Goal: Transaction & Acquisition: Purchase product/service

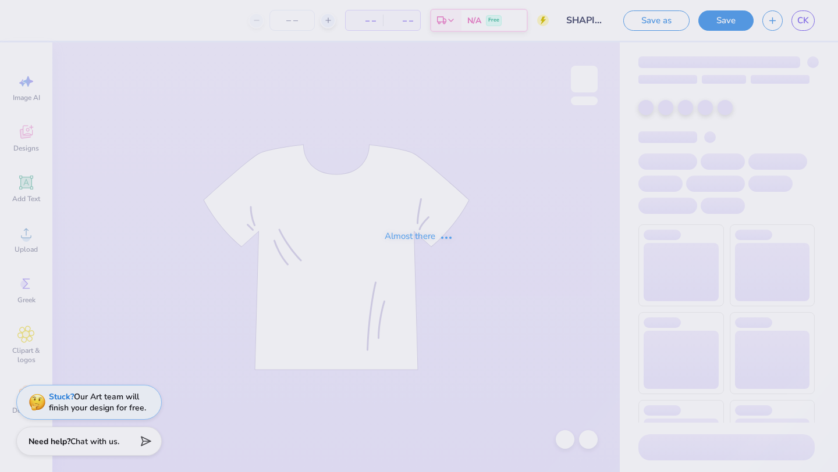
type input "48"
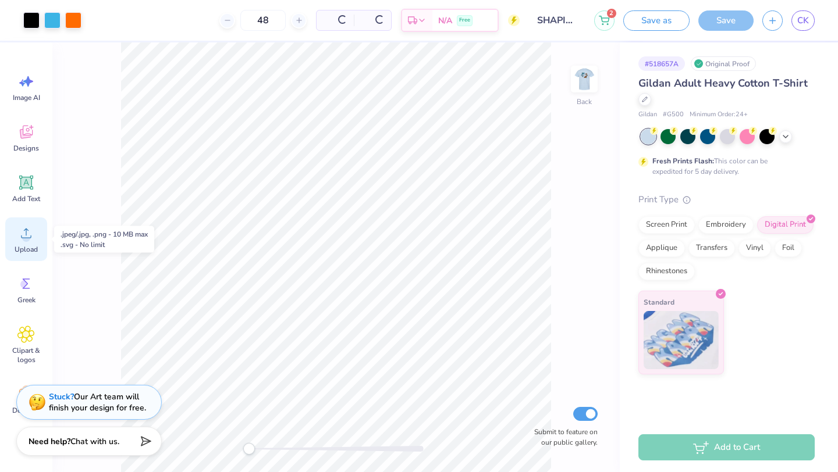
click at [24, 237] on circle at bounding box center [26, 238] width 8 height 8
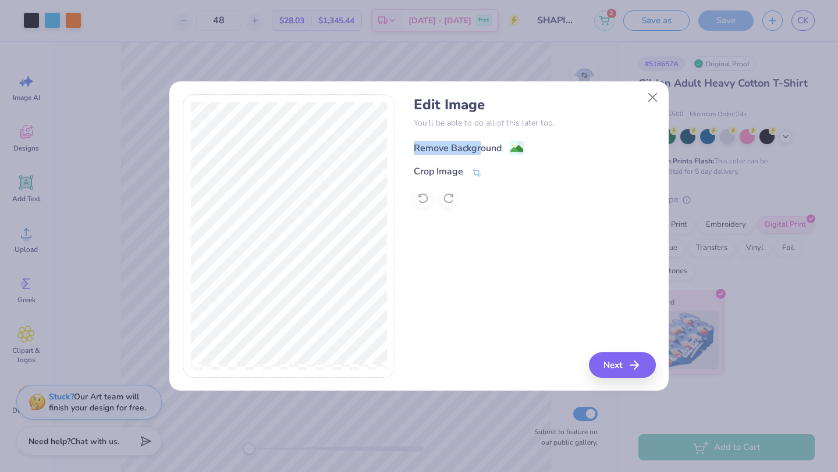
click at [478, 140] on div "Remove Background" at bounding box center [534, 147] width 241 height 15
drag, startPoint x: 480, startPoint y: 145, endPoint x: 578, endPoint y: 176, distance: 102.8
click at [480, 145] on div "Remove Background" at bounding box center [458, 147] width 88 height 14
click at [585, 177] on div "Remove Background Crop Image" at bounding box center [534, 174] width 241 height 68
click at [614, 319] on div "Edit Image You’ll be able to do all of this later too. Remove Background Crop I…" at bounding box center [534, 236] width 241 height 284
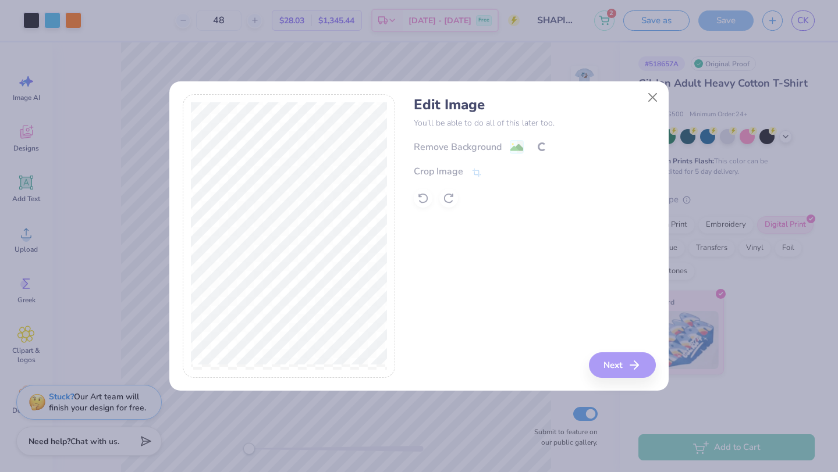
click at [606, 295] on div "Edit Image You’ll be able to do all of this later too. Remove Background Crop I…" at bounding box center [534, 236] width 241 height 284
click at [594, 301] on div "Edit Image You’ll be able to do all of this later too. Remove Background Crop I…" at bounding box center [534, 236] width 241 height 284
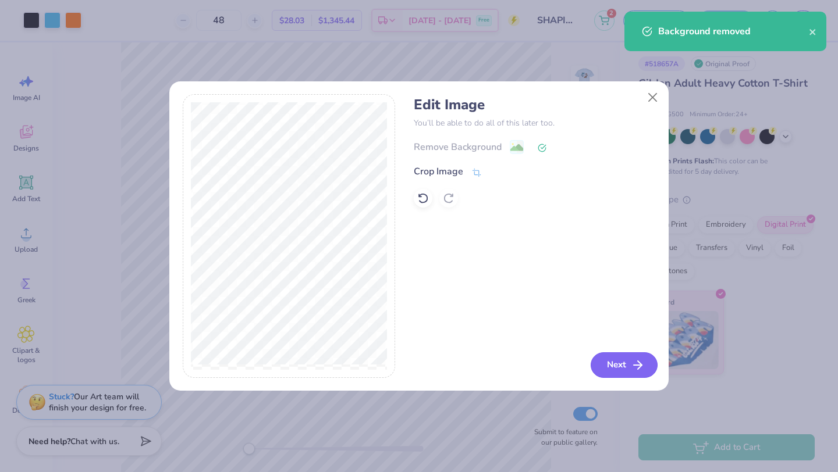
click at [621, 368] on button "Next" at bounding box center [623, 365] width 67 height 26
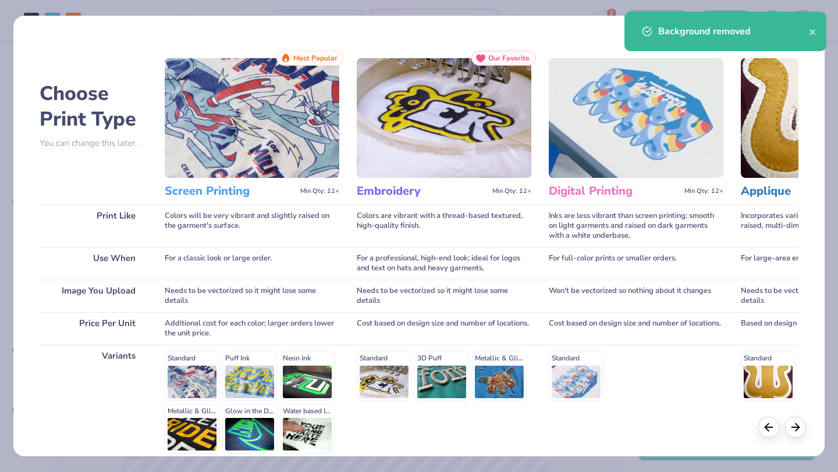
scroll to position [108, 0]
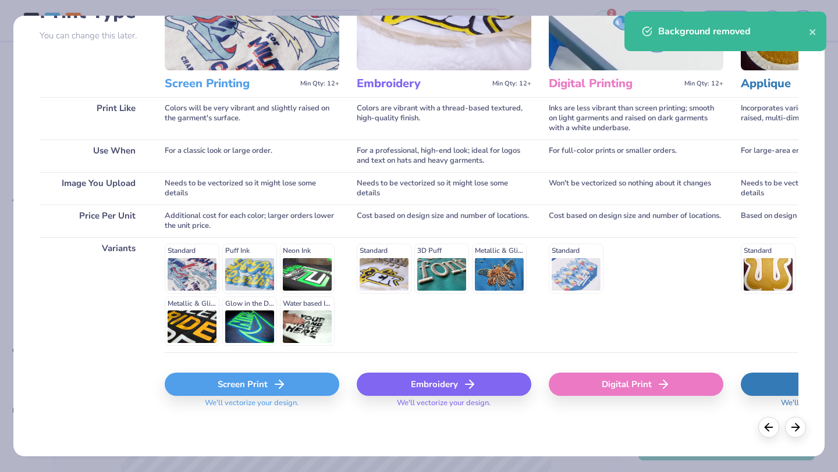
click at [207, 392] on div "Screen Print" at bounding box center [252, 384] width 174 height 23
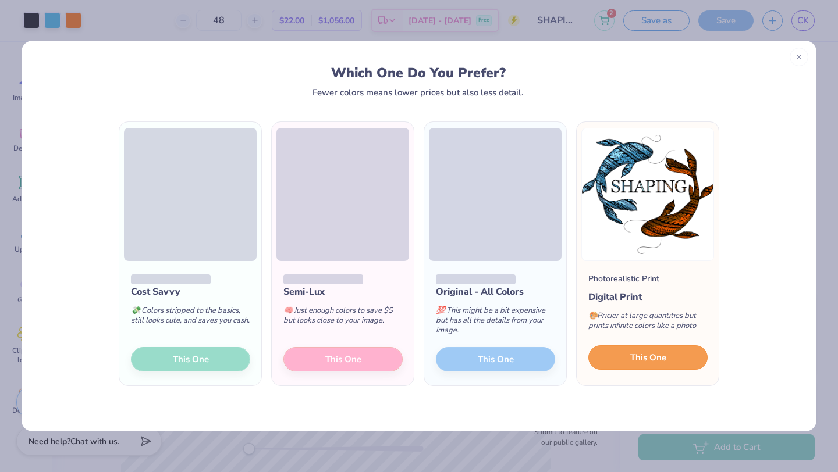
click at [656, 358] on span "This One" at bounding box center [648, 357] width 36 height 13
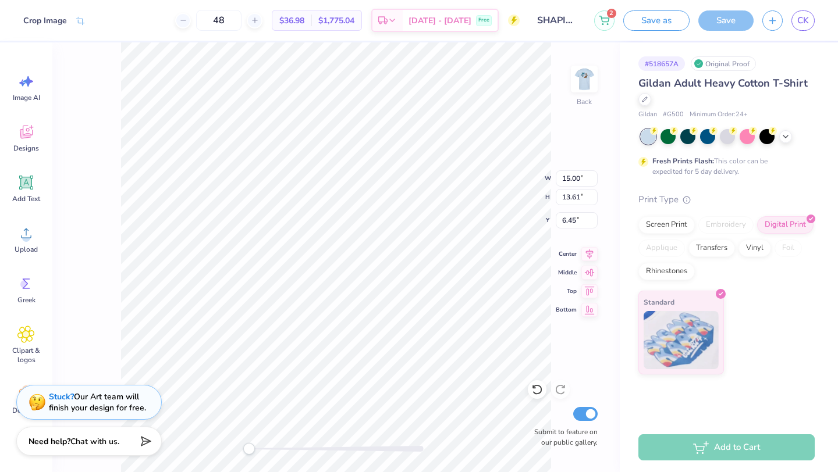
type input "5.18"
type input "0.88"
type input "3.35"
type input "7.62"
type input "6.91"
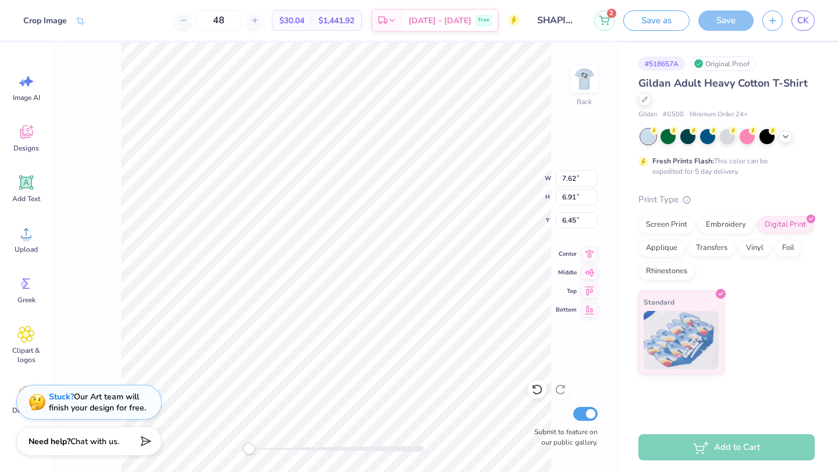
type input "4.46"
type input "4.05"
click at [590, 83] on img at bounding box center [584, 79] width 47 height 47
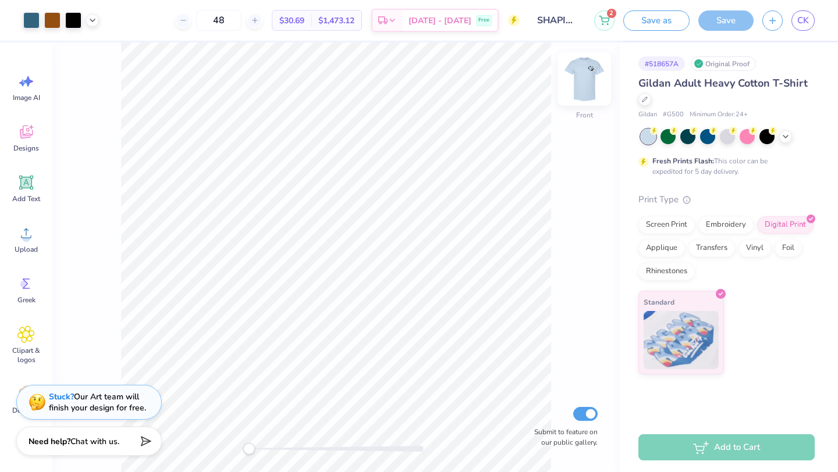
click at [586, 82] on img at bounding box center [584, 79] width 47 height 47
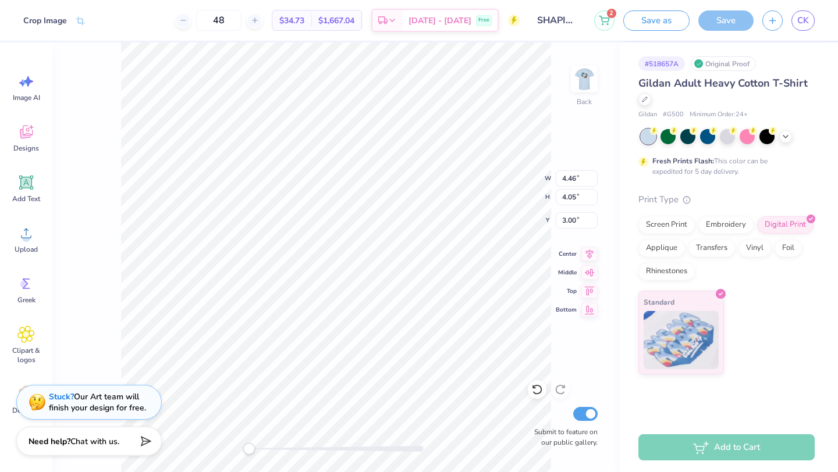
type input "4.78"
type input "4.34"
click at [589, 79] on img at bounding box center [584, 79] width 47 height 47
type input "9.88"
type input "8.96"
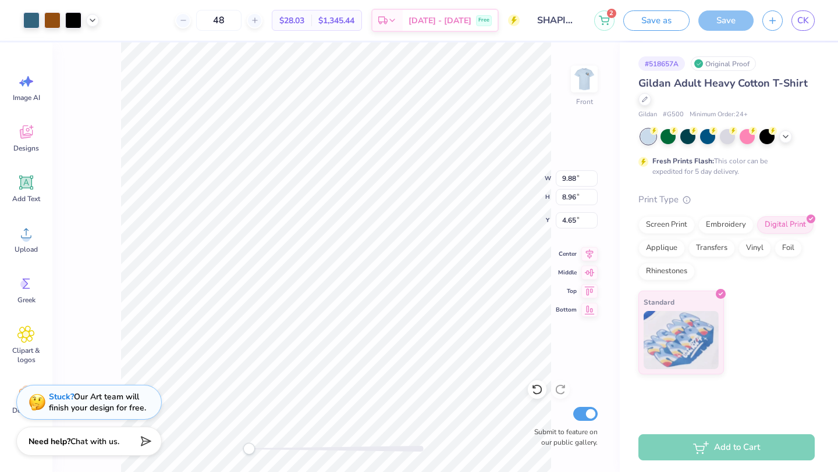
type input "10.90"
type input "9.88"
click at [585, 75] on img at bounding box center [584, 79] width 47 height 47
type input "11.07"
type input "10.04"
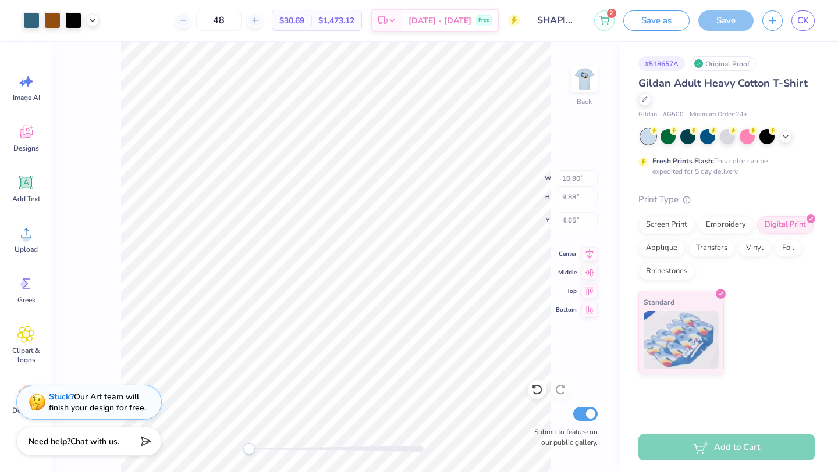
type input "2.61"
type input "4.78"
type input "4.34"
type input "3.00"
click at [606, 14] on icon at bounding box center [604, 18] width 10 height 9
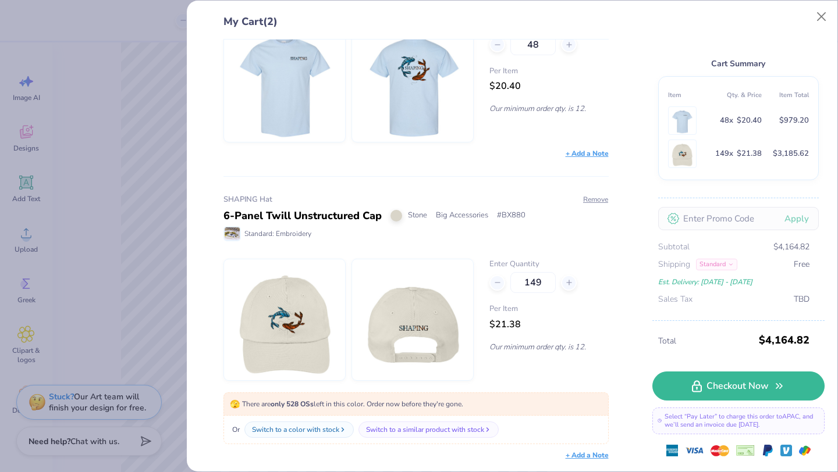
scroll to position [0, 0]
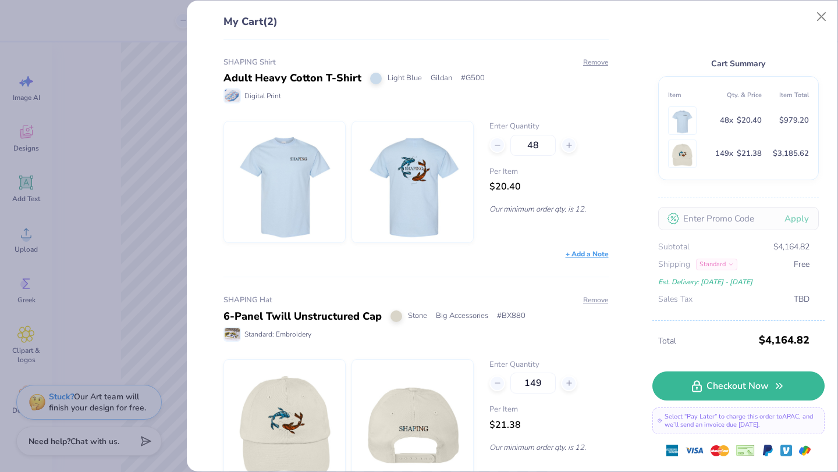
click at [164, 251] on div "My Cart (2) SHAPING Shirt Adult Heavy Cotton T-Shirt Light Blue Gildan # G500 D…" at bounding box center [419, 236] width 838 height 472
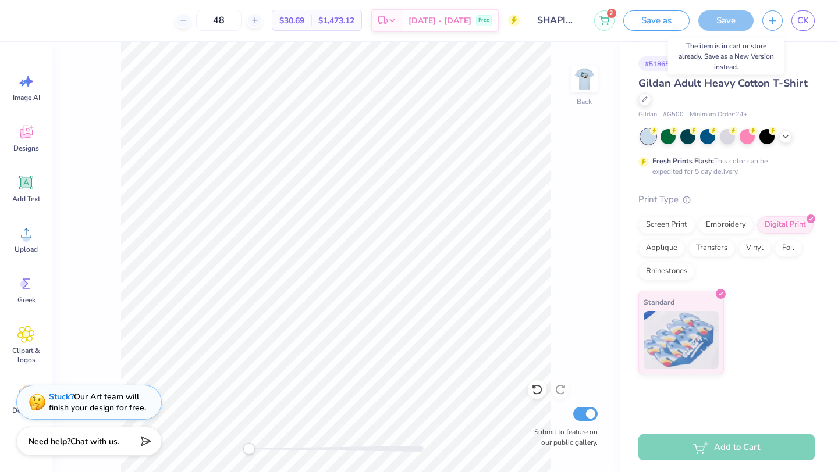
click at [729, 23] on div "Save" at bounding box center [725, 20] width 55 height 20
click at [601, 14] on icon at bounding box center [604, 18] width 10 height 9
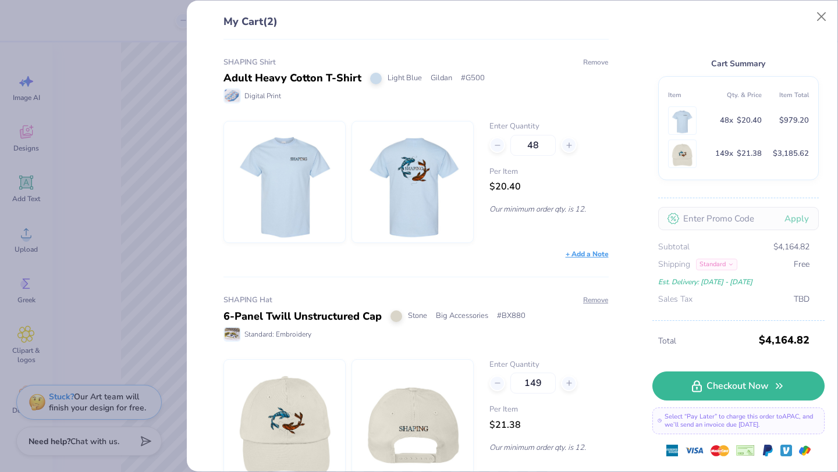
click at [586, 64] on button "Remove" at bounding box center [595, 62] width 26 height 10
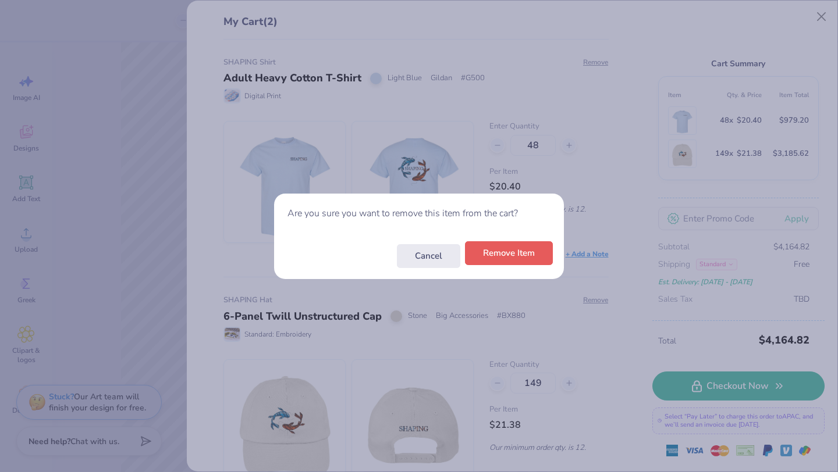
click at [522, 258] on button "Remove Item" at bounding box center [509, 253] width 88 height 24
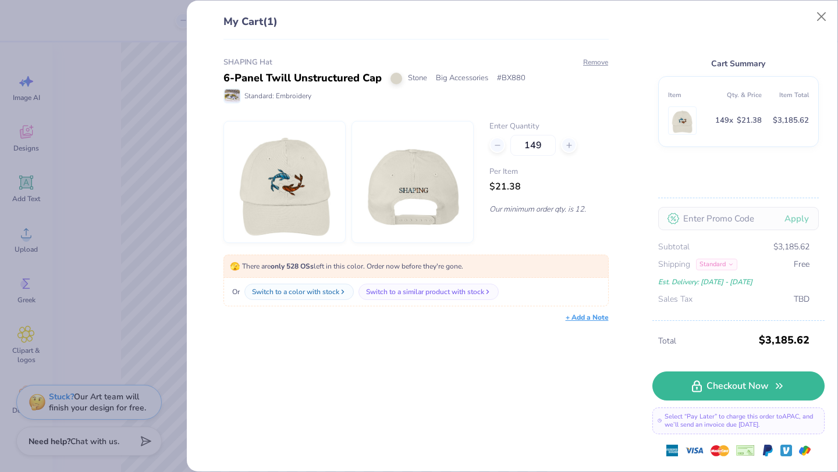
click at [66, 148] on div "My Cart (1) SHAPING Hat 6-Panel Twill Unstructured Cap Stone Big Accessories # …" at bounding box center [419, 236] width 838 height 472
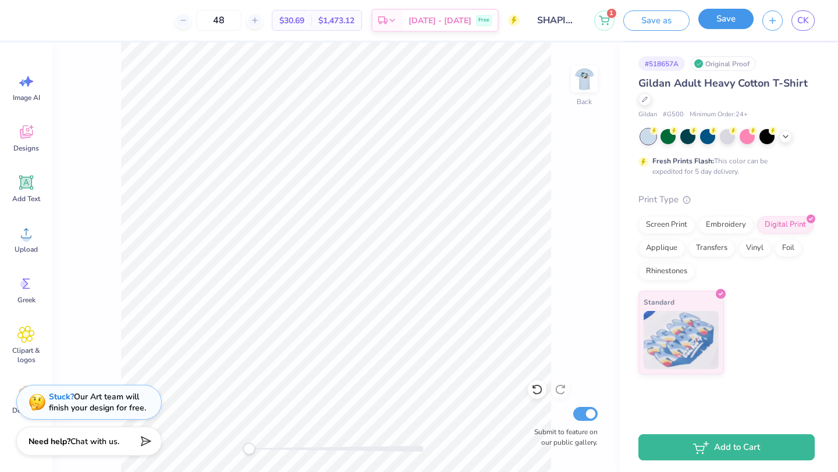
click at [720, 18] on button "Save" at bounding box center [725, 19] width 55 height 20
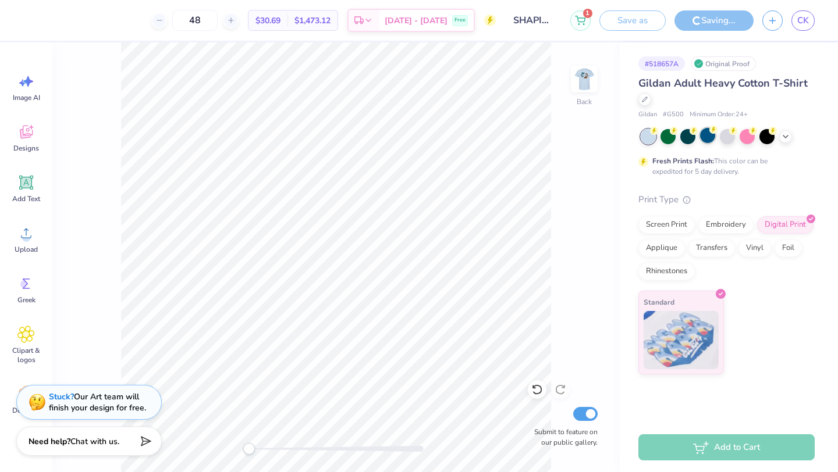
click at [711, 137] on div at bounding box center [707, 135] width 15 height 15
click at [725, 138] on div at bounding box center [726, 135] width 15 height 15
click at [786, 136] on icon at bounding box center [785, 136] width 9 height 9
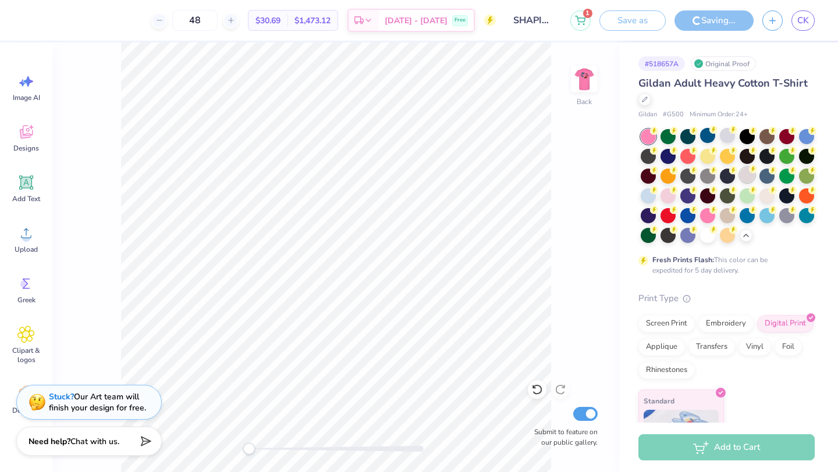
click at [750, 173] on div at bounding box center [746, 175] width 15 height 15
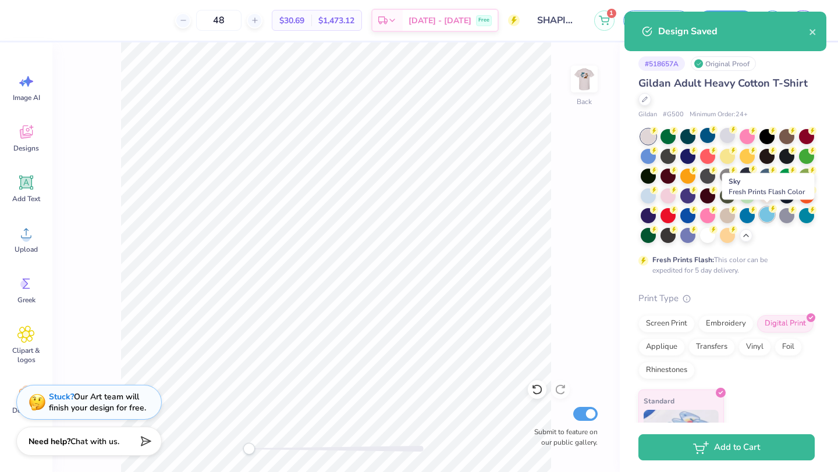
click at [767, 218] on div at bounding box center [766, 214] width 15 height 15
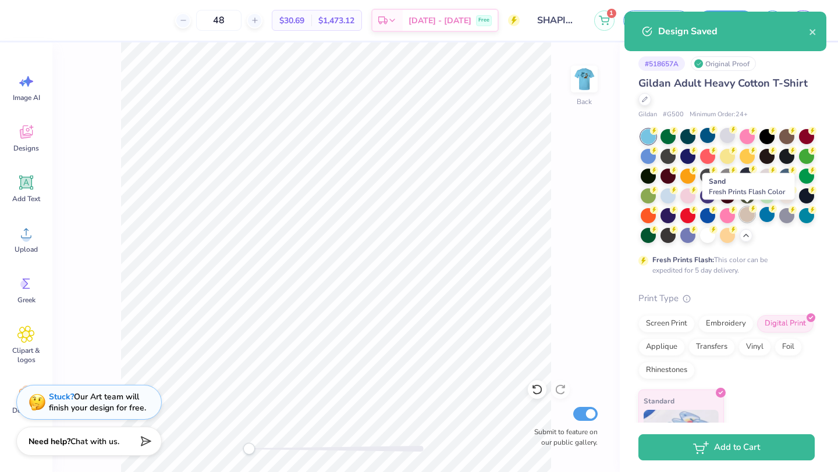
click at [747, 214] on div at bounding box center [746, 214] width 15 height 15
click at [722, 216] on div at bounding box center [726, 214] width 15 height 15
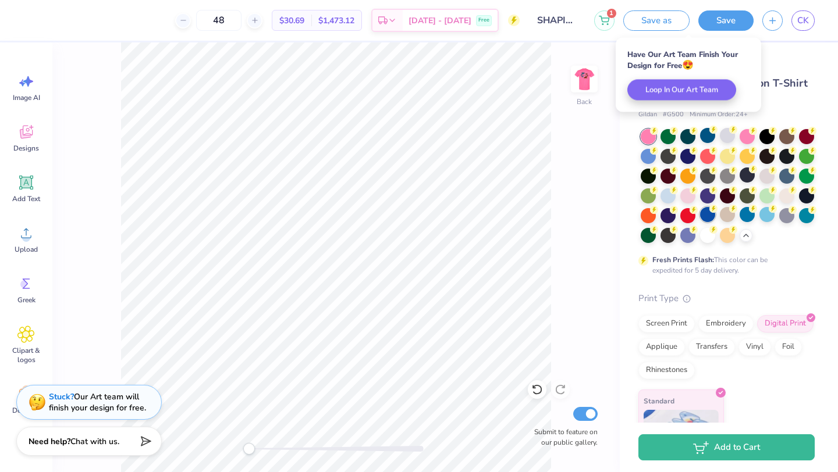
click at [712, 212] on circle at bounding box center [713, 209] width 8 height 8
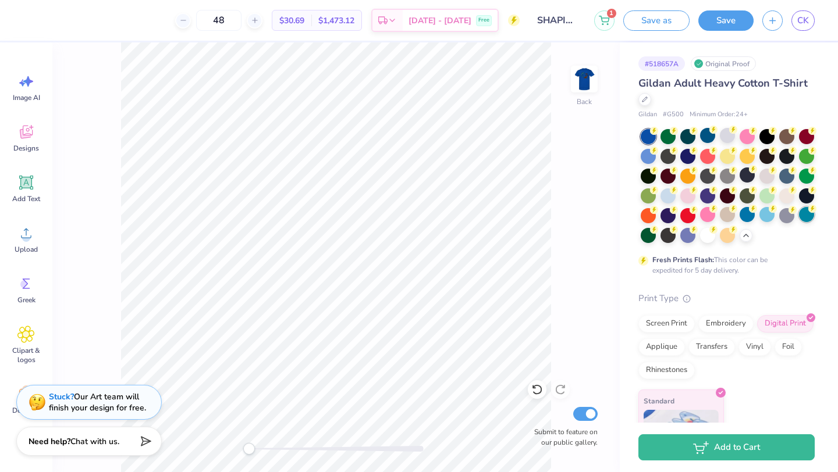
click at [806, 222] on div at bounding box center [806, 214] width 15 height 15
click at [808, 197] on div at bounding box center [806, 194] width 15 height 15
click at [806, 218] on div at bounding box center [806, 214] width 15 height 15
click at [585, 84] on img at bounding box center [584, 79] width 47 height 47
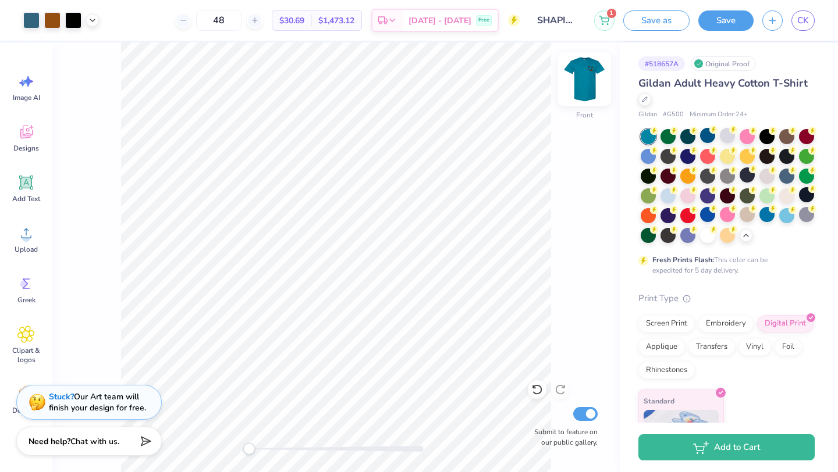
click at [587, 83] on img at bounding box center [584, 79] width 47 height 47
click at [731, 137] on div at bounding box center [726, 135] width 15 height 15
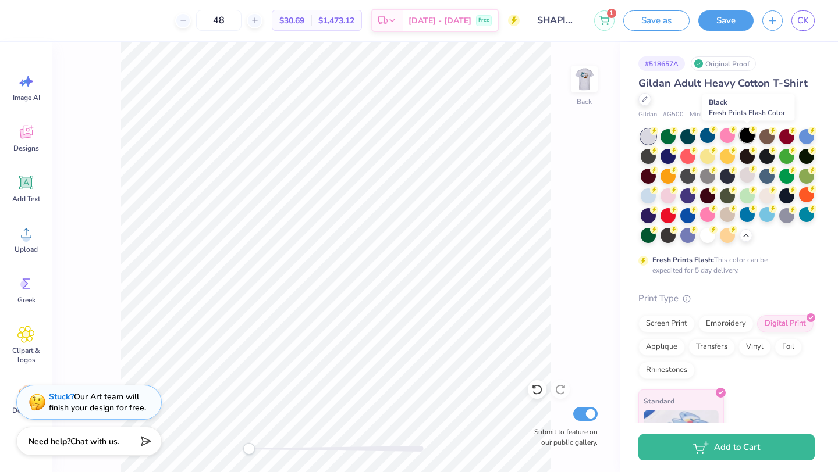
click at [743, 139] on div at bounding box center [746, 135] width 15 height 15
click at [703, 137] on div at bounding box center [707, 135] width 15 height 15
click at [692, 137] on div at bounding box center [687, 135] width 15 height 15
click at [642, 204] on div at bounding box center [727, 186] width 174 height 114
click at [646, 200] on div at bounding box center [647, 194] width 15 height 15
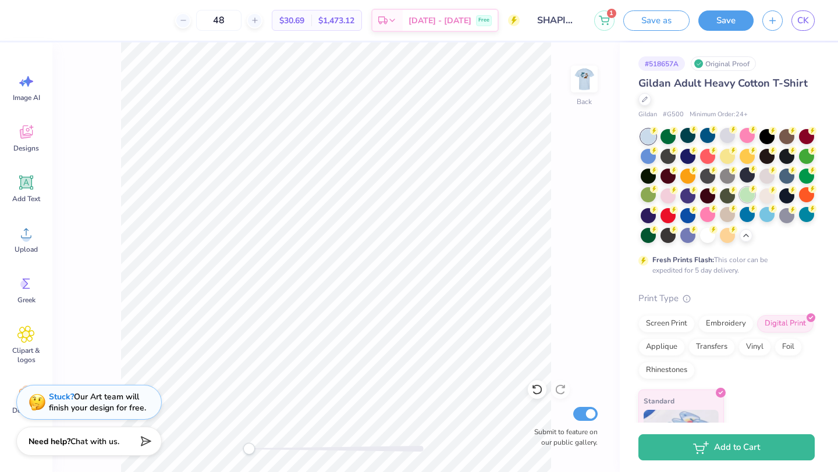
click at [744, 194] on div at bounding box center [746, 194] width 15 height 15
click at [671, 198] on div at bounding box center [667, 194] width 15 height 15
click at [728, 22] on button "Save" at bounding box center [725, 19] width 55 height 20
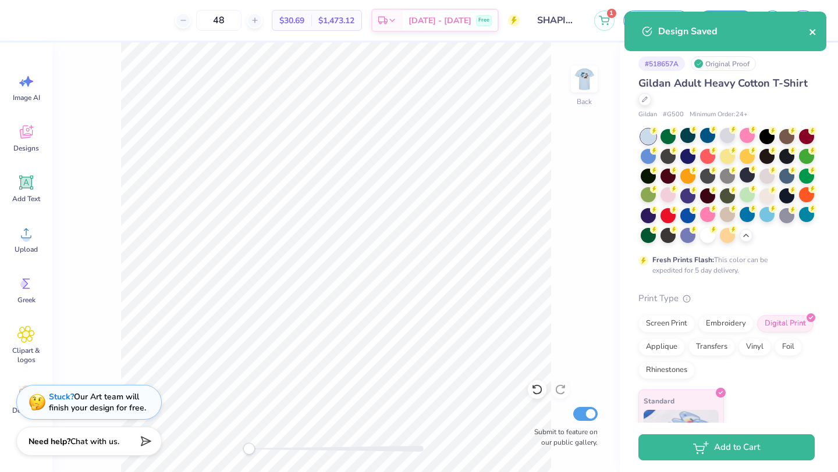
click at [815, 31] on icon "close" at bounding box center [812, 31] width 8 height 9
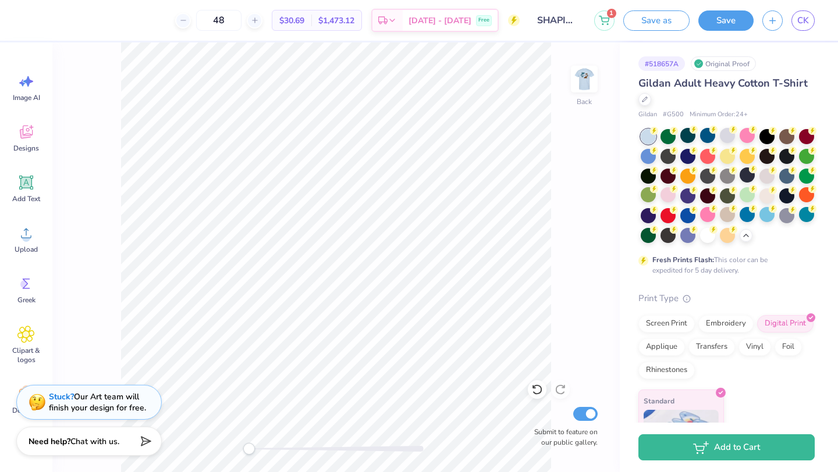
click at [804, 23] on div "Design Saved" at bounding box center [725, 35] width 206 height 53
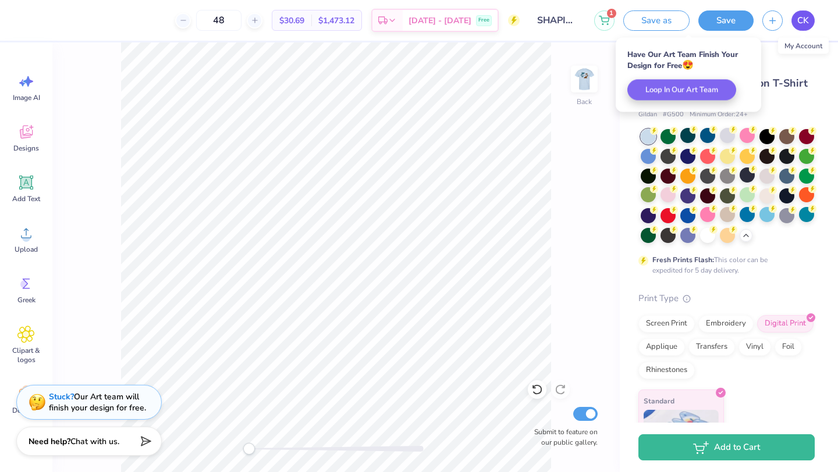
click at [797, 24] on span "CK" at bounding box center [803, 20] width 12 height 13
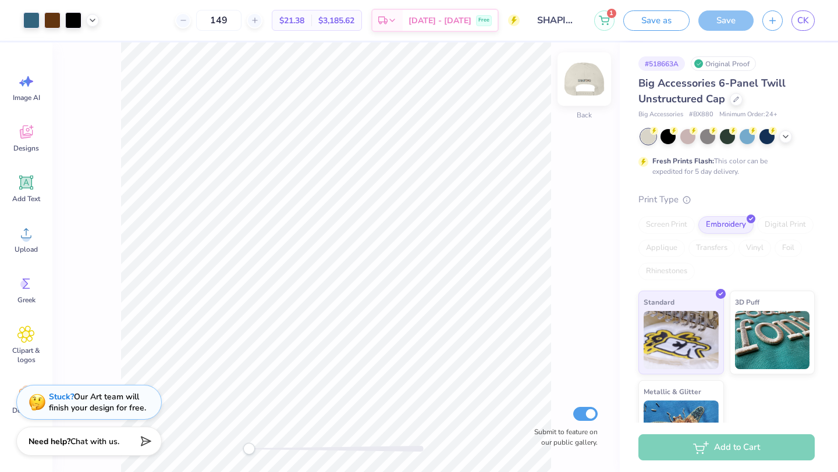
click at [590, 81] on img at bounding box center [584, 79] width 47 height 47
click at [583, 81] on img at bounding box center [584, 79] width 47 height 47
click at [788, 138] on icon at bounding box center [785, 135] width 9 height 9
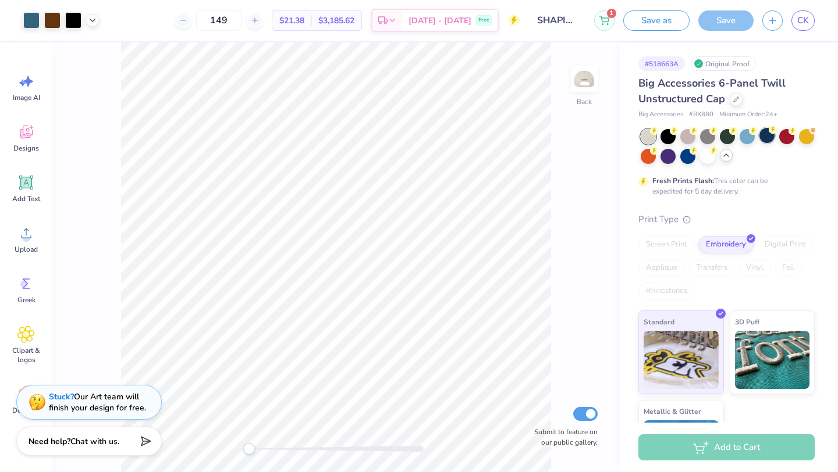
click at [768, 142] on div at bounding box center [766, 135] width 15 height 15
click at [751, 143] on div at bounding box center [727, 146] width 174 height 35
click at [737, 141] on div at bounding box center [727, 146] width 174 height 35
click at [740, 141] on div at bounding box center [746, 135] width 15 height 15
click at [790, 140] on div at bounding box center [786, 135] width 15 height 15
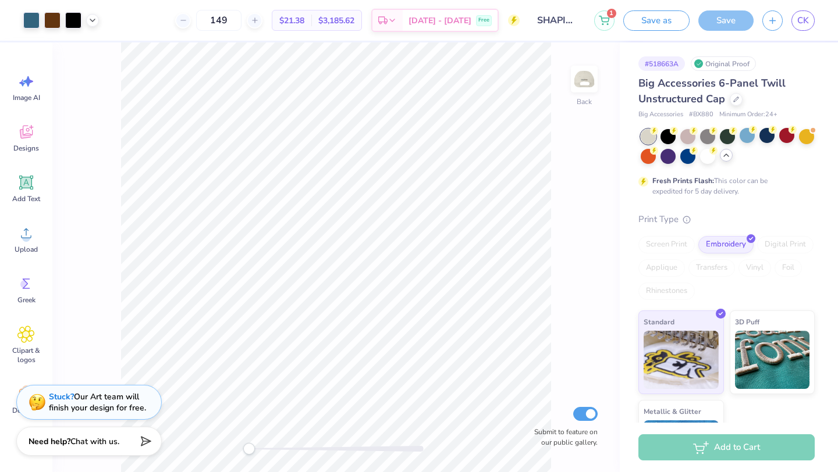
click at [815, 141] on div "# 518663A Original Proof Big Accessories 6-Panel Twill Unstructured Cap Big Acc…" at bounding box center [728, 262] width 218 height 441
click at [813, 141] on div at bounding box center [806, 135] width 15 height 15
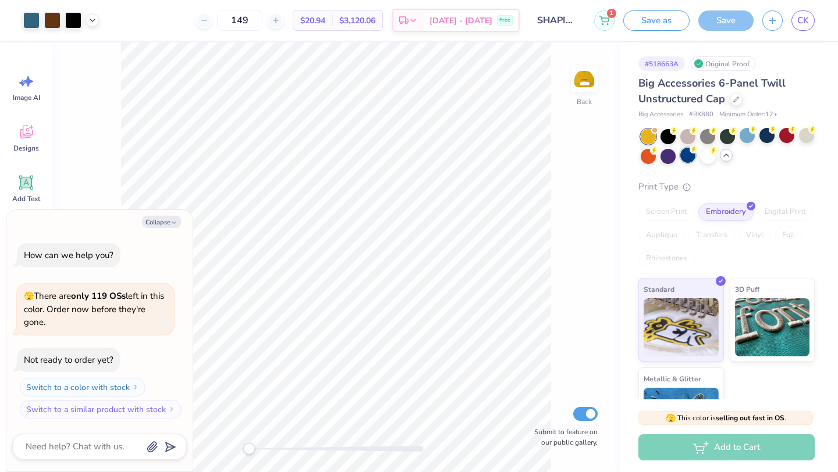
click at [686, 156] on div at bounding box center [687, 155] width 15 height 15
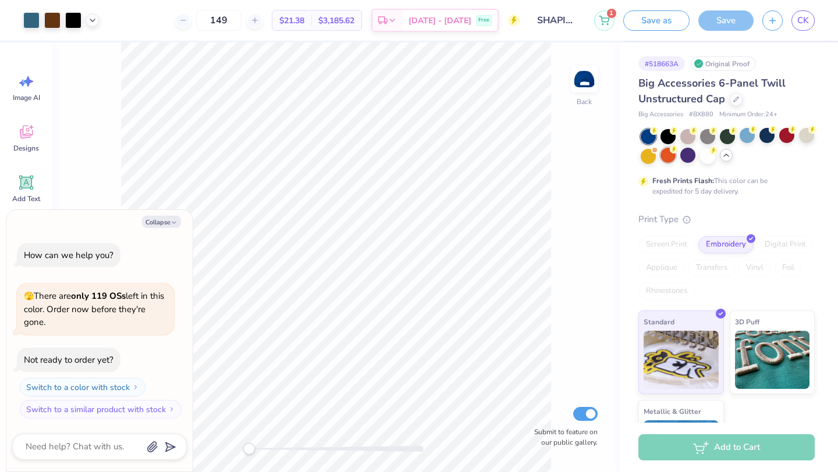
click at [669, 155] on div at bounding box center [667, 155] width 15 height 15
click at [647, 157] on div at bounding box center [647, 155] width 15 height 15
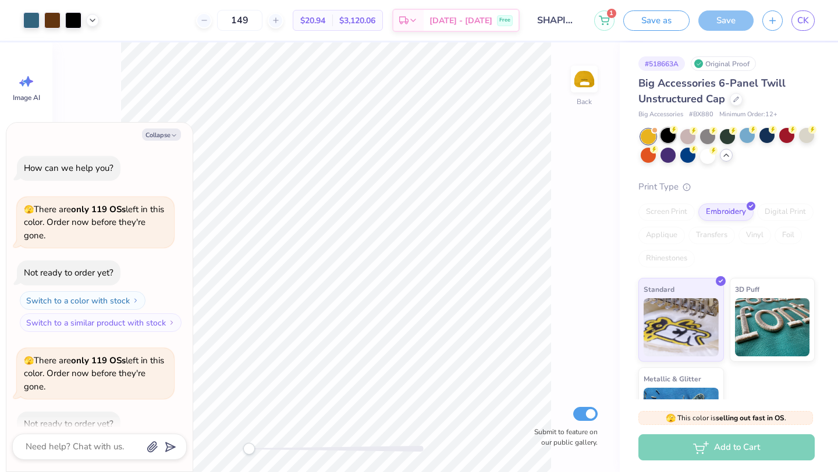
scroll to position [64, 0]
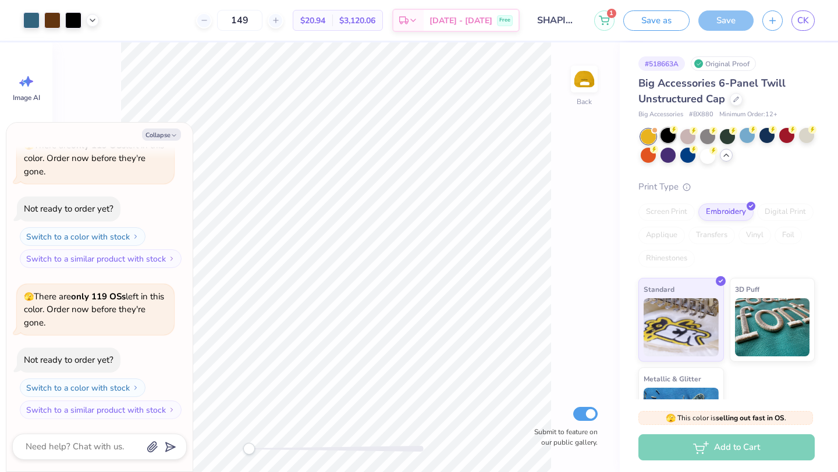
click at [669, 141] on div at bounding box center [667, 135] width 15 height 15
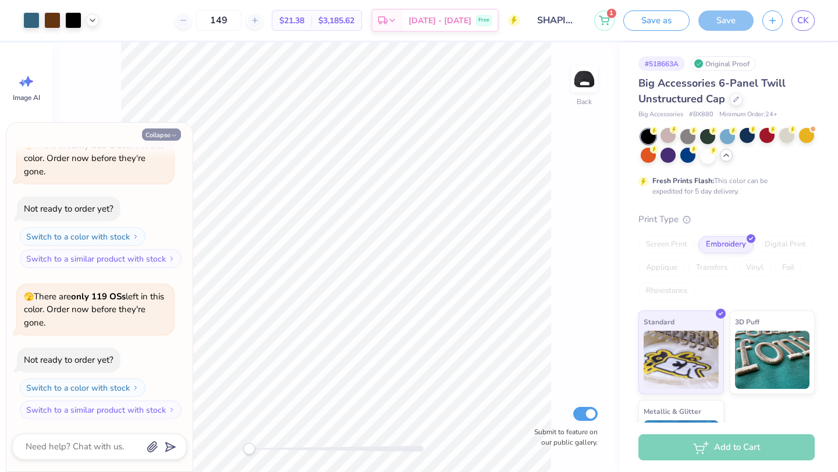
click at [170, 134] on icon "button" at bounding box center [173, 135] width 7 height 7
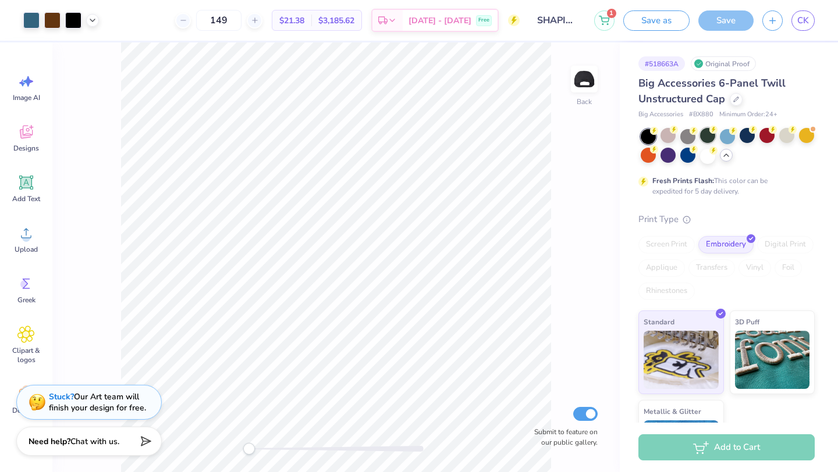
click at [706, 141] on div at bounding box center [707, 135] width 15 height 15
click at [707, 157] on div at bounding box center [707, 155] width 15 height 15
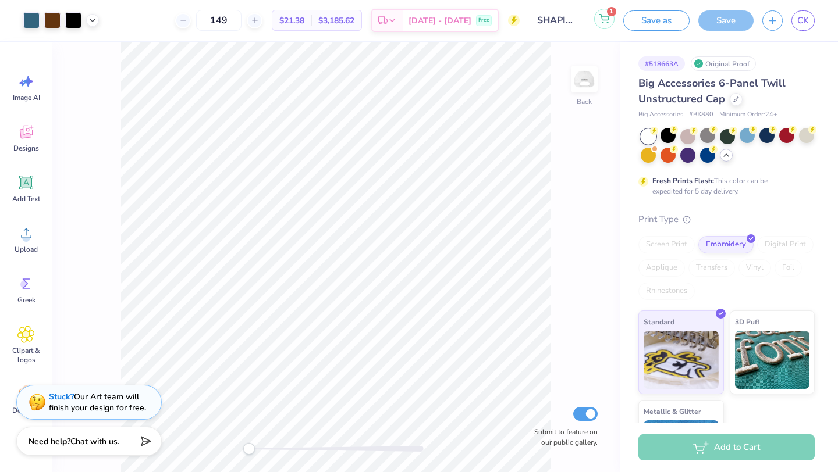
click at [606, 22] on icon at bounding box center [604, 18] width 10 height 9
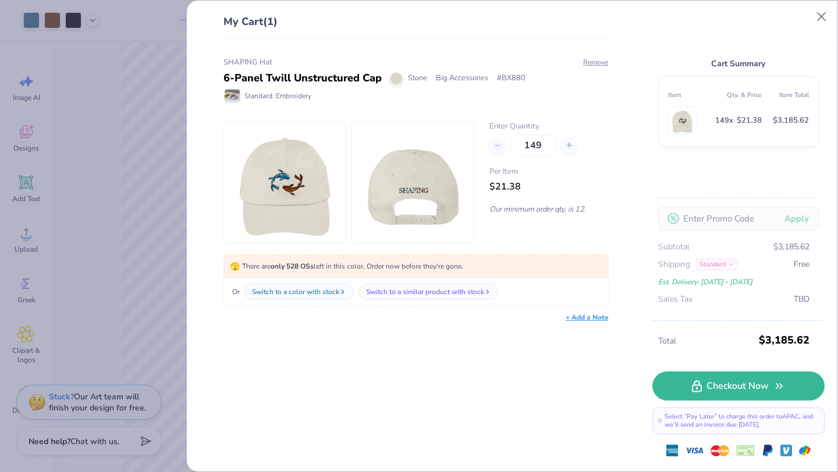
click at [99, 185] on div "My Cart (1) SHAPING Hat 6-Panel Twill Unstructured Cap Stone Big Accessories # …" at bounding box center [419, 236] width 838 height 472
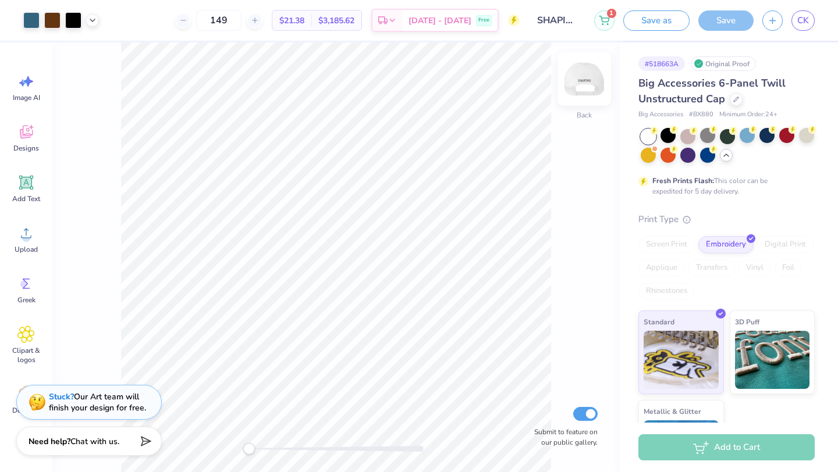
click at [581, 75] on img at bounding box center [584, 79] width 47 height 47
click at [589, 84] on img at bounding box center [584, 79] width 47 height 47
click at [682, 141] on div at bounding box center [687, 135] width 15 height 15
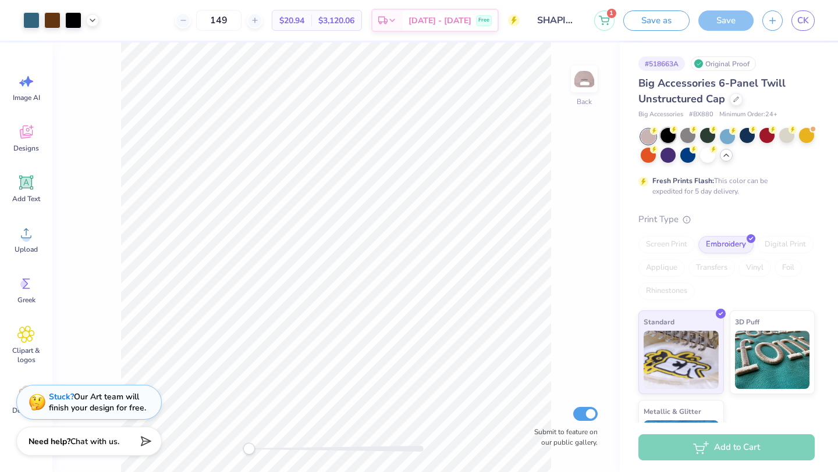
click at [661, 137] on div at bounding box center [667, 135] width 15 height 15
click at [689, 137] on div at bounding box center [687, 135] width 15 height 15
click at [712, 138] on div at bounding box center [707, 135] width 15 height 15
click at [729, 138] on div at bounding box center [726, 135] width 15 height 15
click at [748, 137] on div at bounding box center [746, 135] width 15 height 15
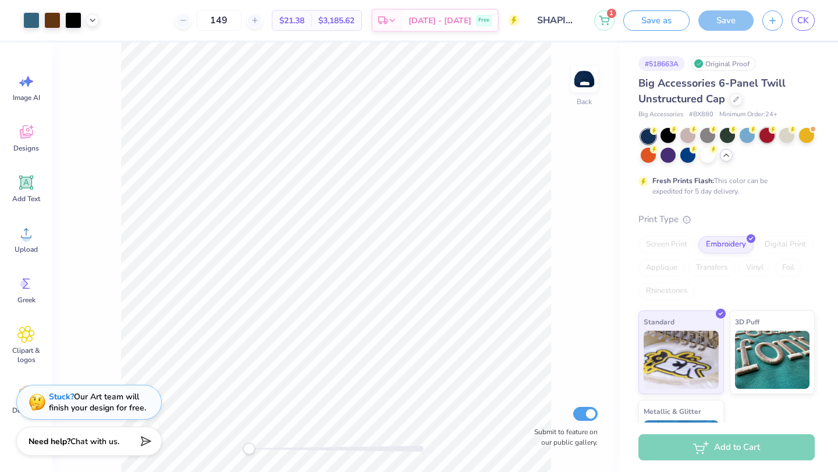
click at [769, 140] on div at bounding box center [766, 135] width 15 height 15
click at [793, 142] on div at bounding box center [786, 135] width 15 height 15
click at [804, 140] on div at bounding box center [806, 135] width 15 height 15
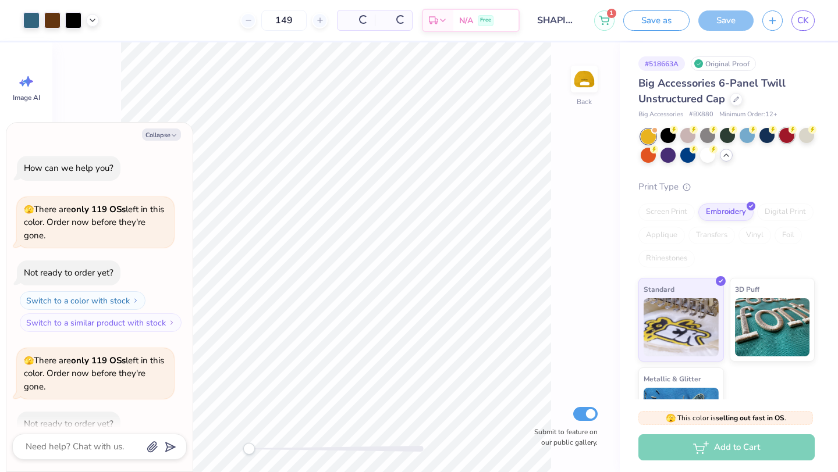
scroll to position [215, 0]
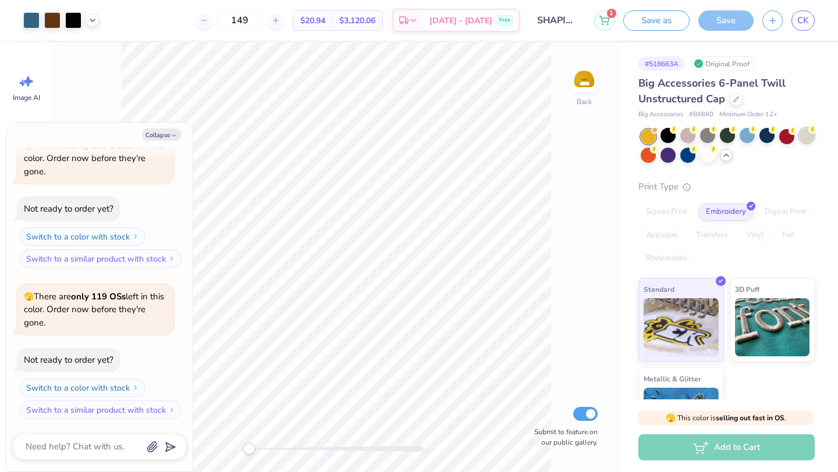
click at [801, 138] on div at bounding box center [806, 135] width 15 height 15
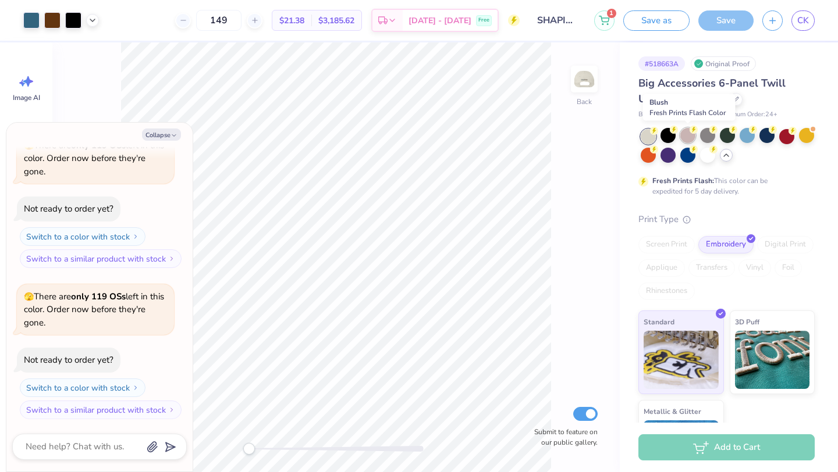
click at [685, 132] on div at bounding box center [687, 135] width 15 height 15
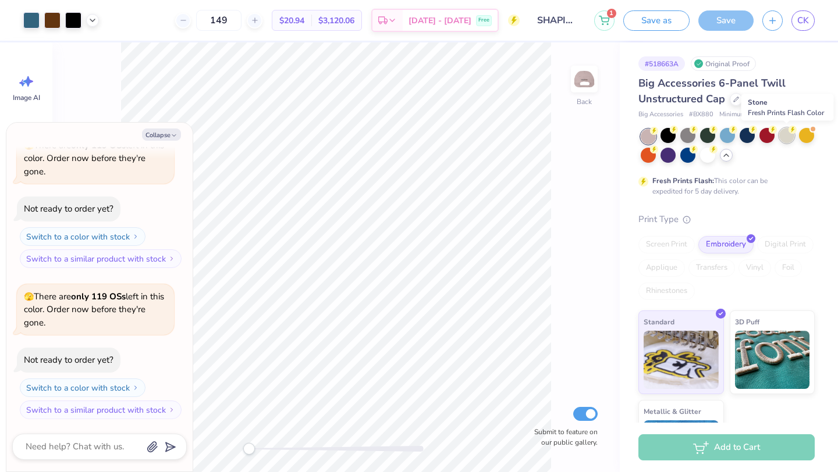
click at [787, 141] on div at bounding box center [786, 135] width 15 height 15
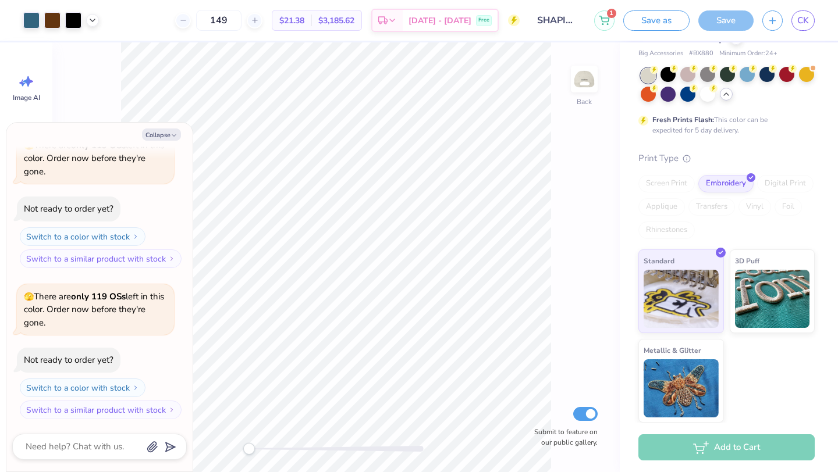
scroll to position [0, 0]
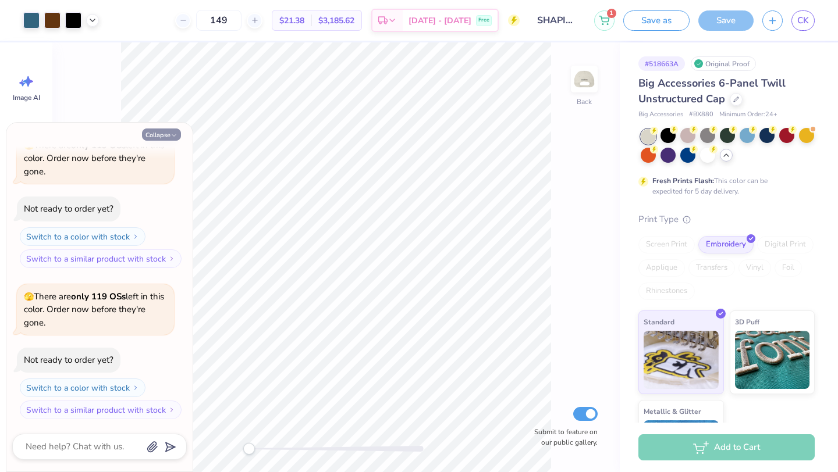
click at [173, 134] on icon "button" at bounding box center [173, 135] width 7 height 7
type textarea "x"
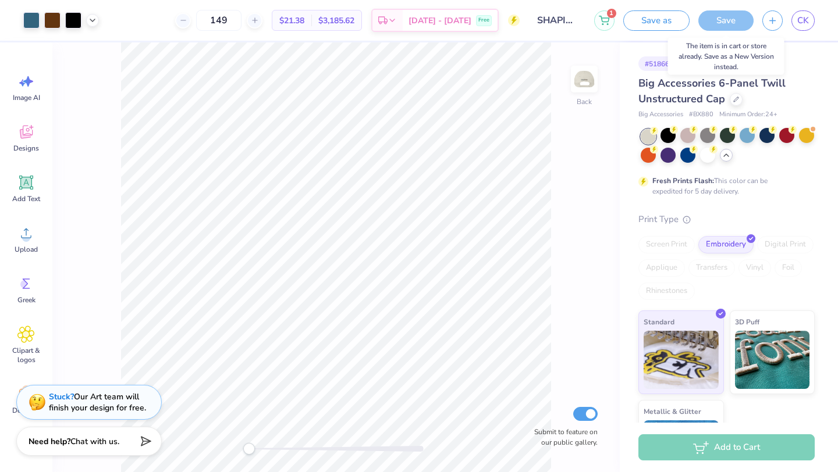
click at [709, 22] on div "Save" at bounding box center [725, 20] width 55 height 20
click at [605, 17] on icon at bounding box center [604, 18] width 10 height 9
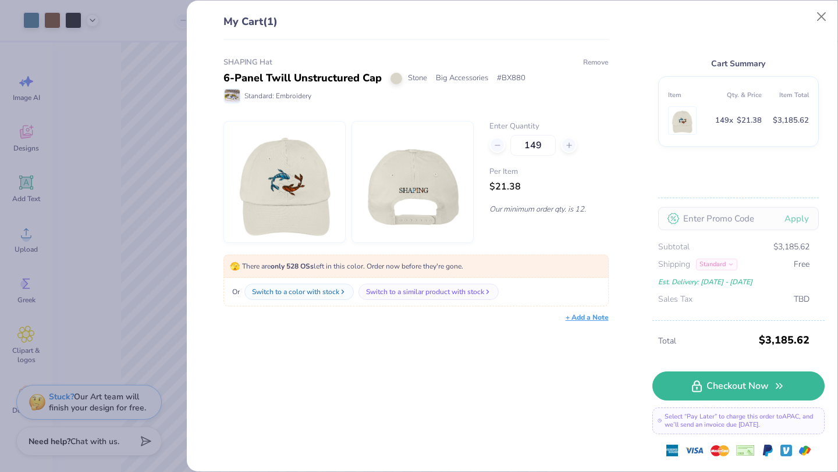
click at [595, 64] on button "Remove" at bounding box center [595, 62] width 26 height 10
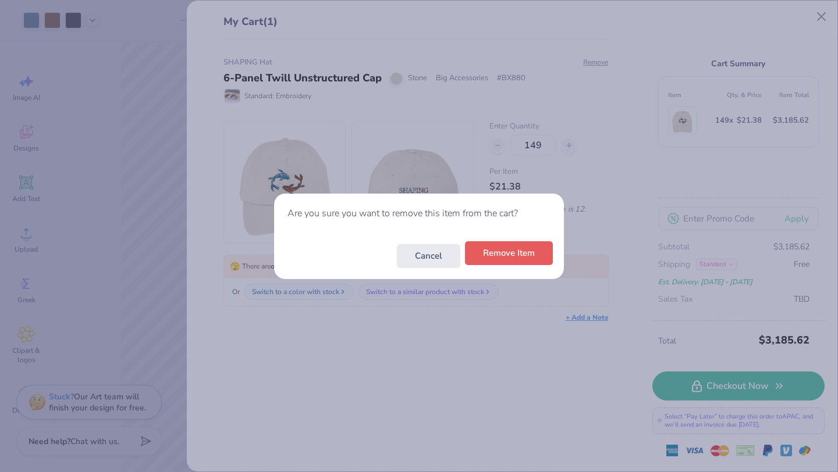
click at [500, 258] on button "Remove Item" at bounding box center [509, 253] width 88 height 24
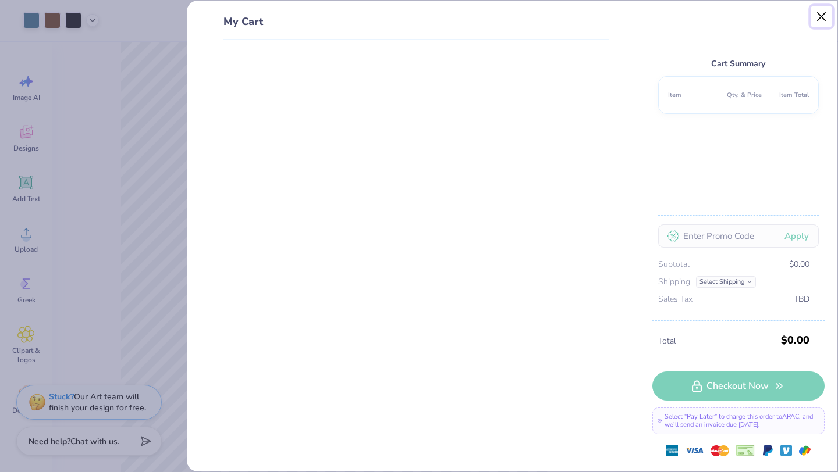
click at [822, 20] on button "Close" at bounding box center [821, 17] width 22 height 22
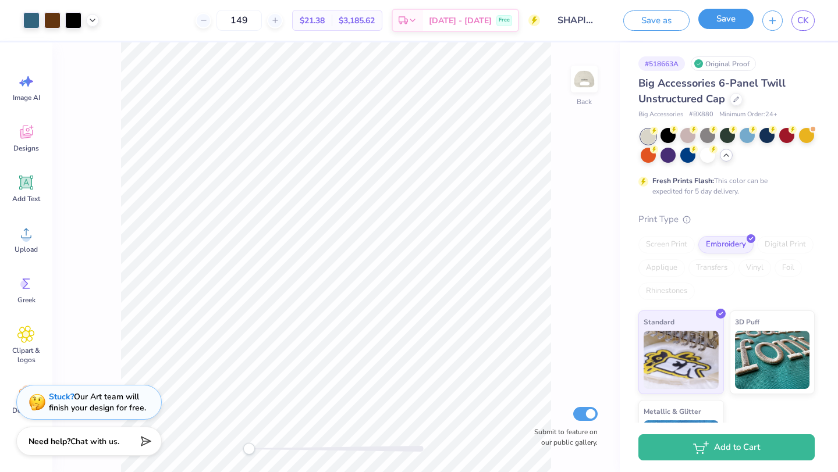
click at [713, 26] on button "Save" at bounding box center [725, 19] width 55 height 20
